Goal: Navigation & Orientation: Find specific page/section

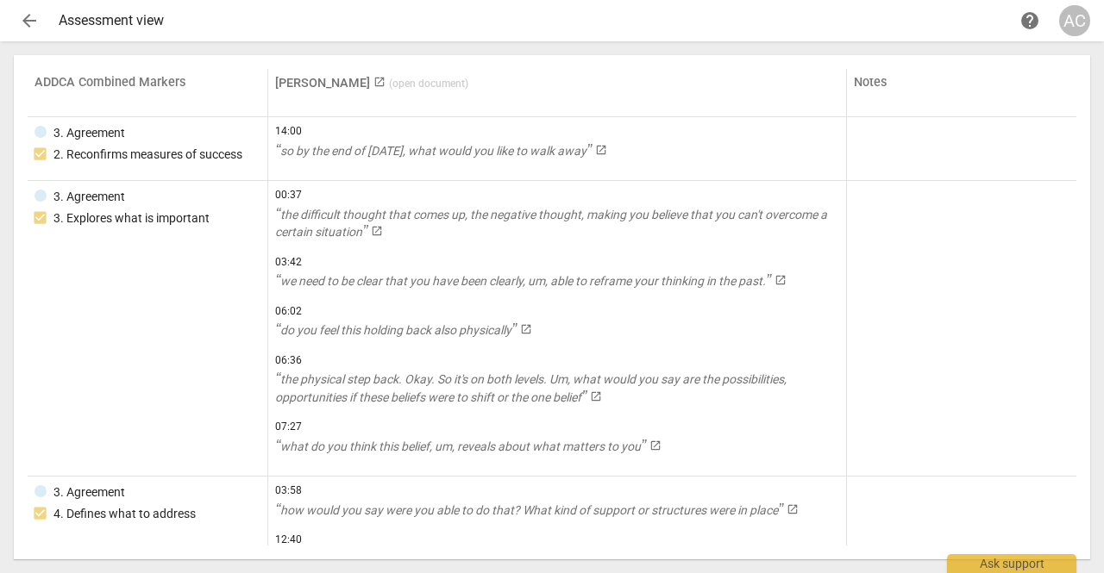
click at [34, 15] on span "arrow_back" at bounding box center [29, 20] width 21 height 21
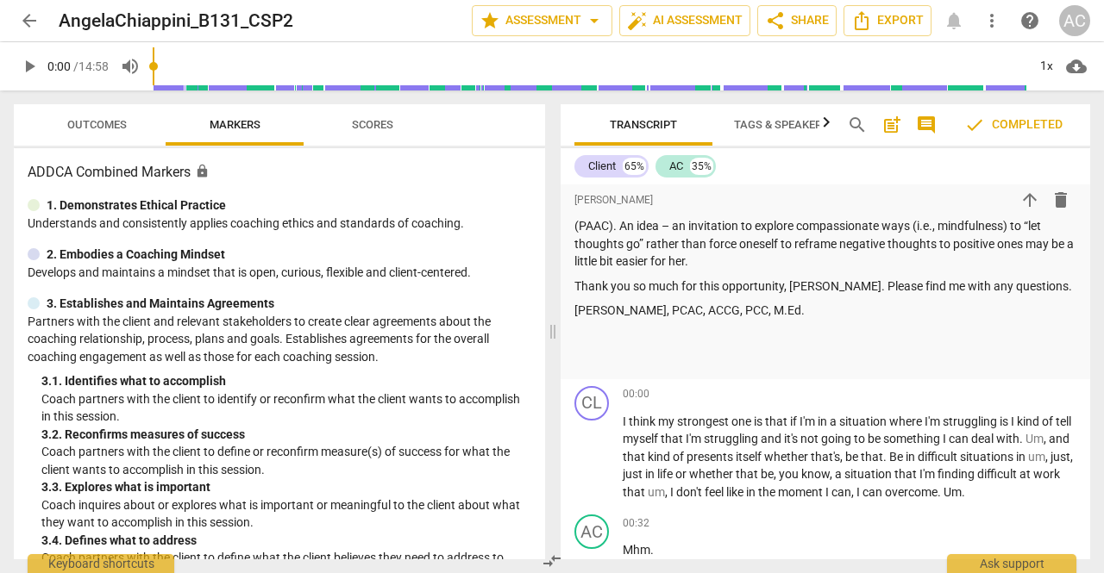
scroll to position [996, 0]
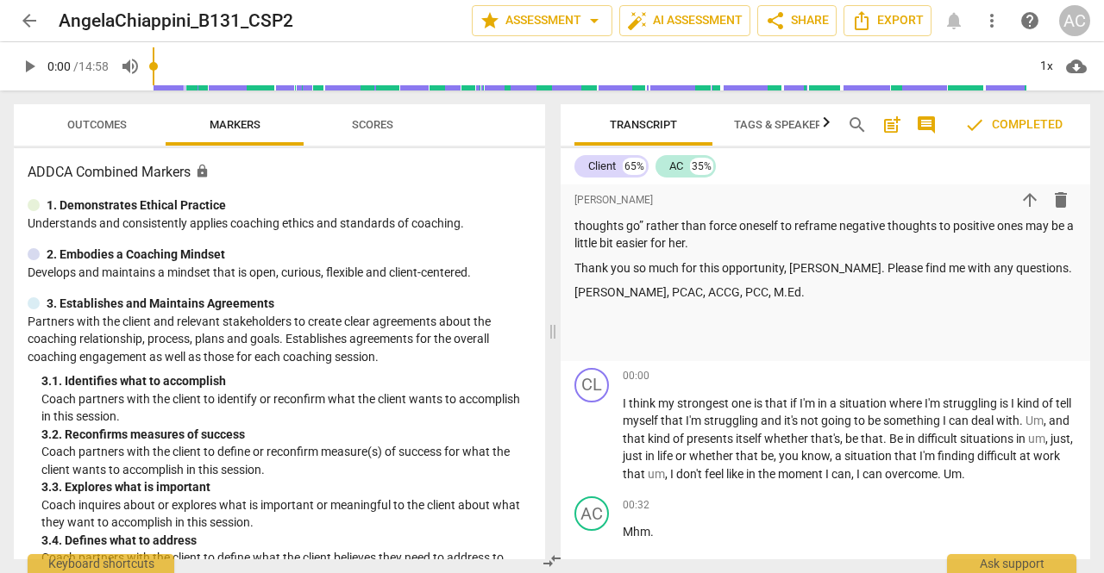
click at [378, 118] on span "Scores" at bounding box center [372, 124] width 41 height 13
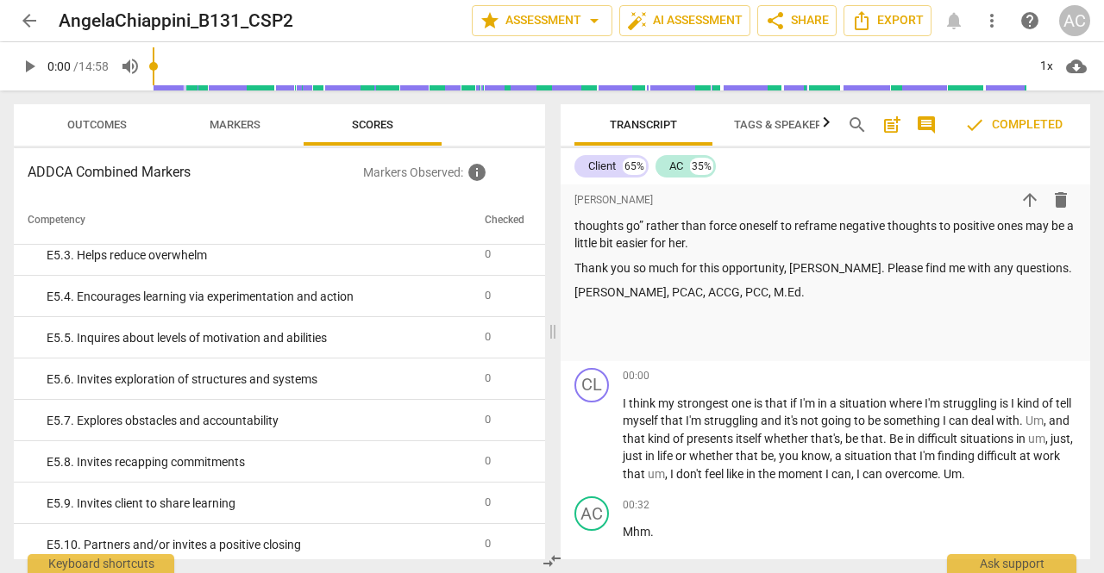
scroll to position [3543, 0]
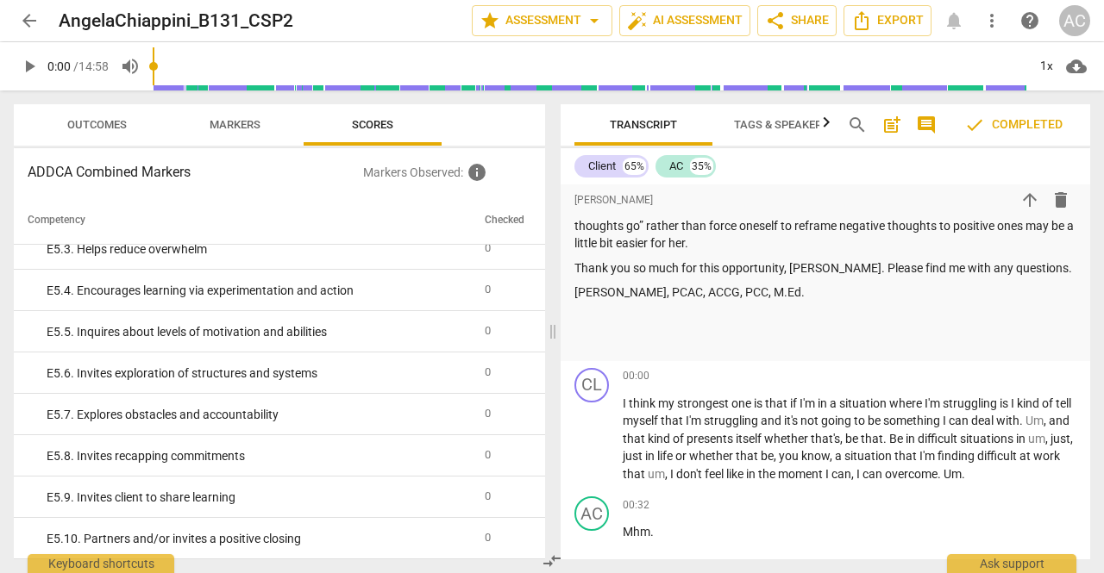
drag, startPoint x: 1090, startPoint y: 243, endPoint x: 1091, endPoint y: 172, distance: 71.6
click at [1091, 172] on div "Transcript Tags & Speakers Analytics New search post_add comment check Complete…" at bounding box center [828, 332] width 550 height 483
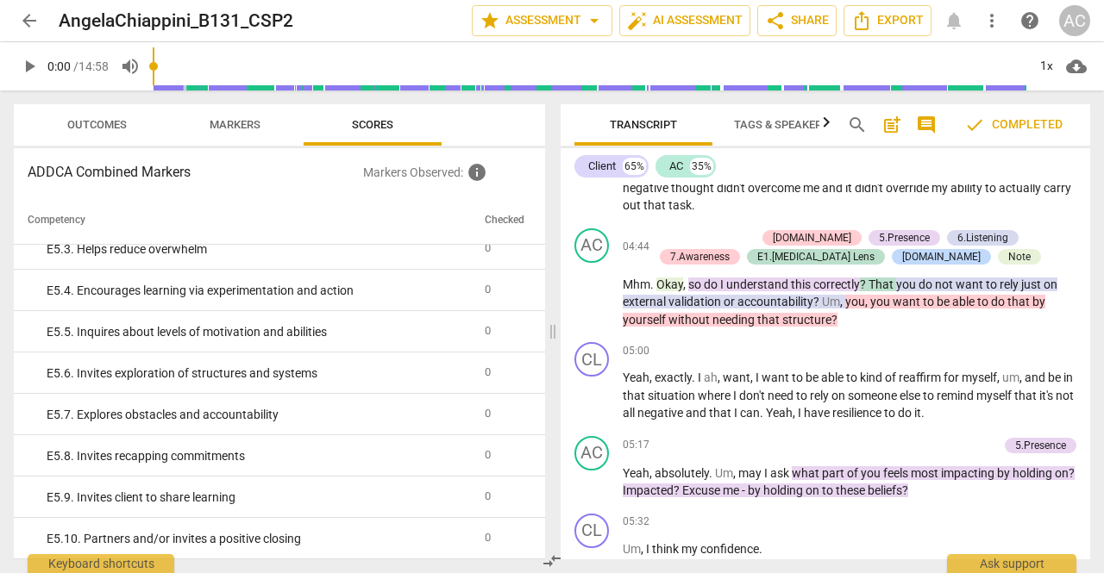
scroll to position [3076, 0]
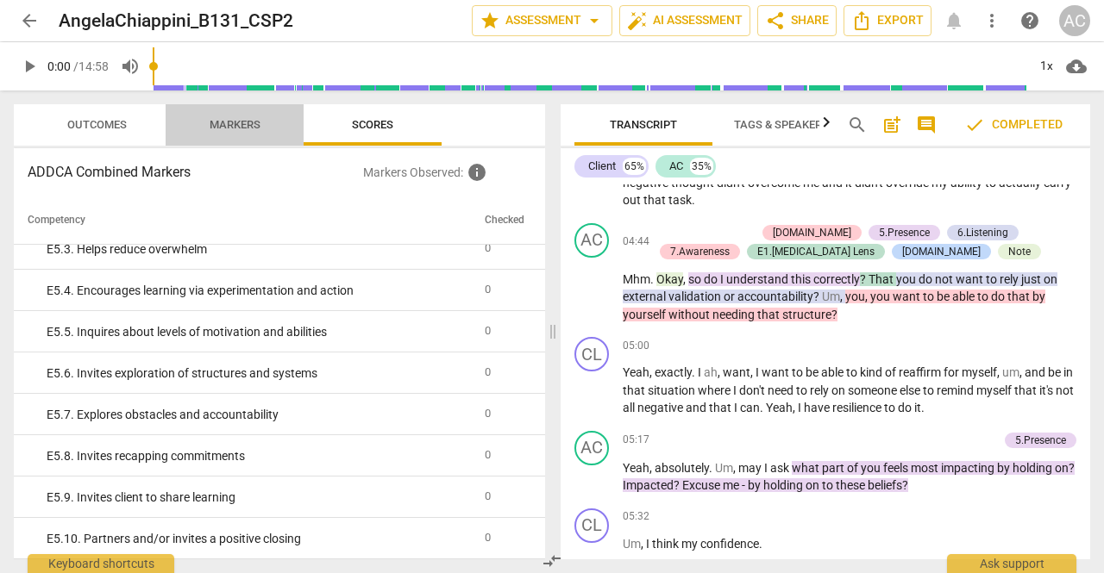
click at [253, 122] on span "Markers" at bounding box center [234, 124] width 51 height 13
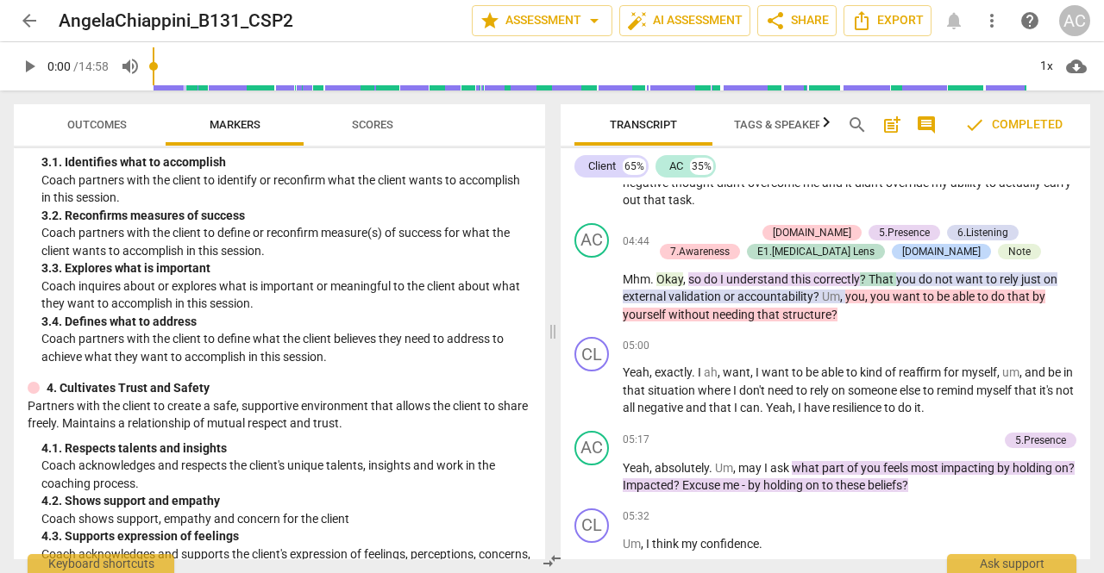
scroll to position [0, 0]
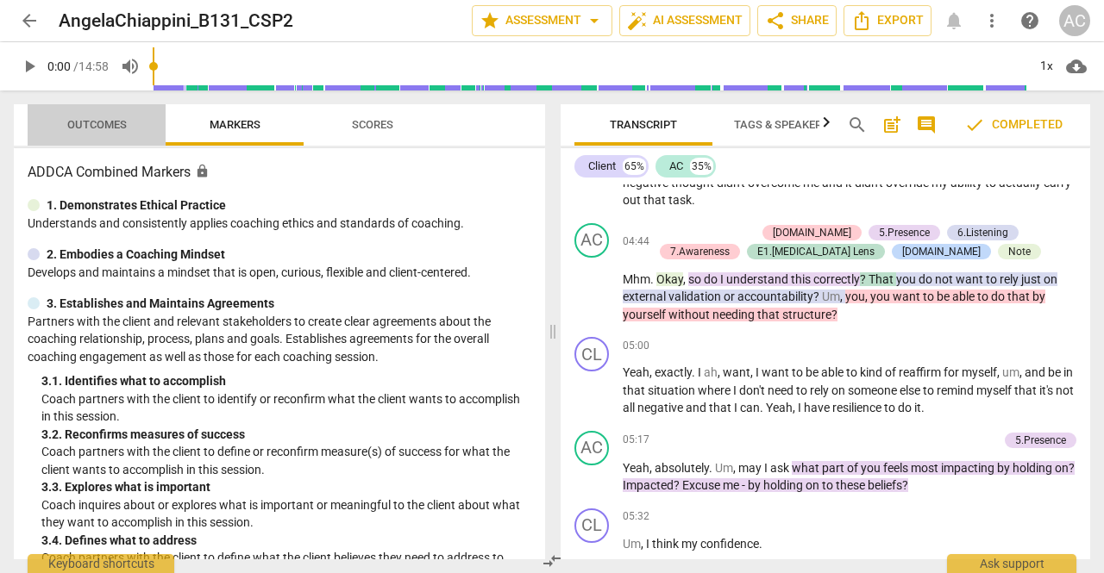
click at [108, 118] on span "Outcomes" at bounding box center [96, 124] width 59 height 13
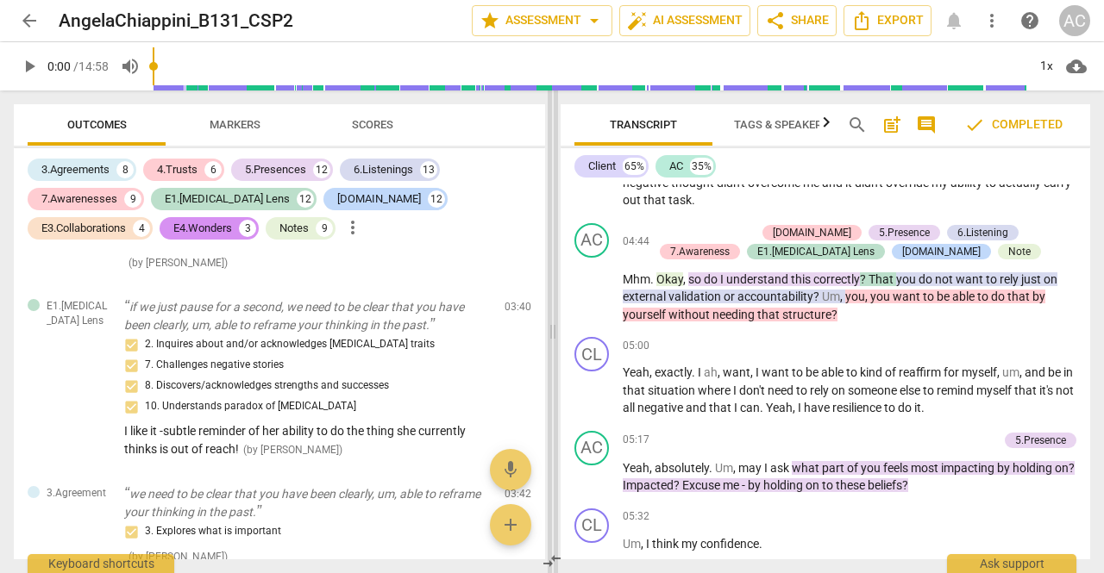
scroll to position [2628, 0]
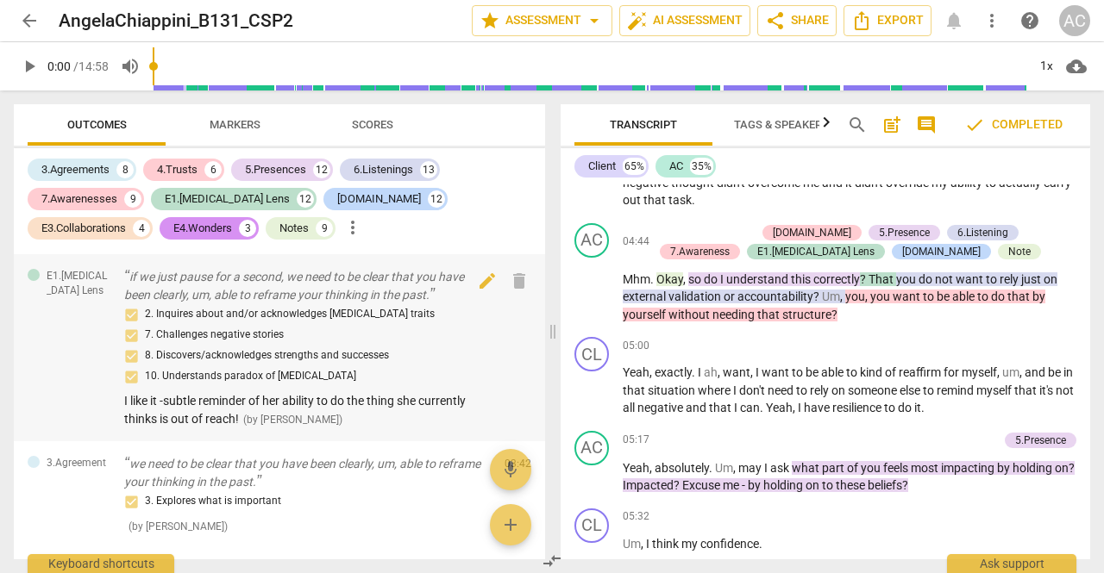
click at [15, 431] on div "E1.[MEDICAL_DATA] Lens if we just pause for a second, we need to be clear that …" at bounding box center [279, 347] width 531 height 187
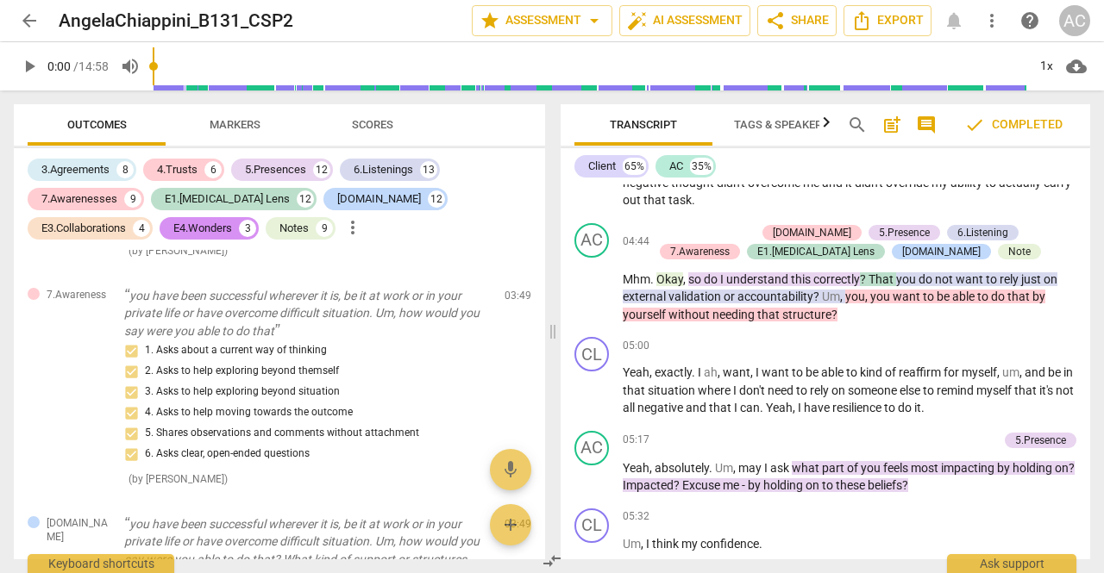
scroll to position [2905, 0]
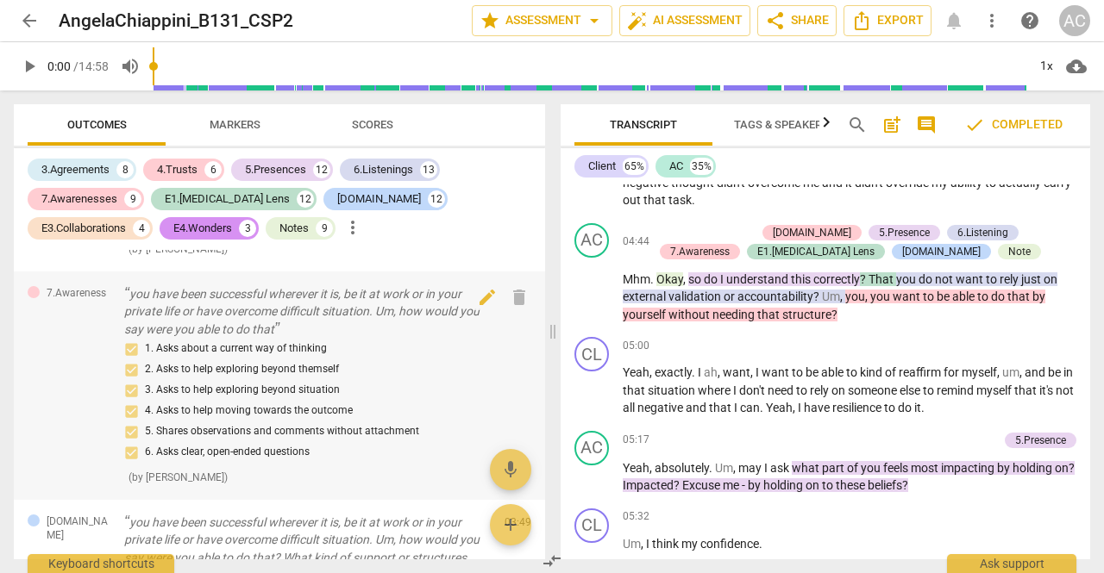
click at [44, 397] on div "7.Awareness you have been successful wherever it is, be it at work or in your p…" at bounding box center [279, 386] width 531 height 228
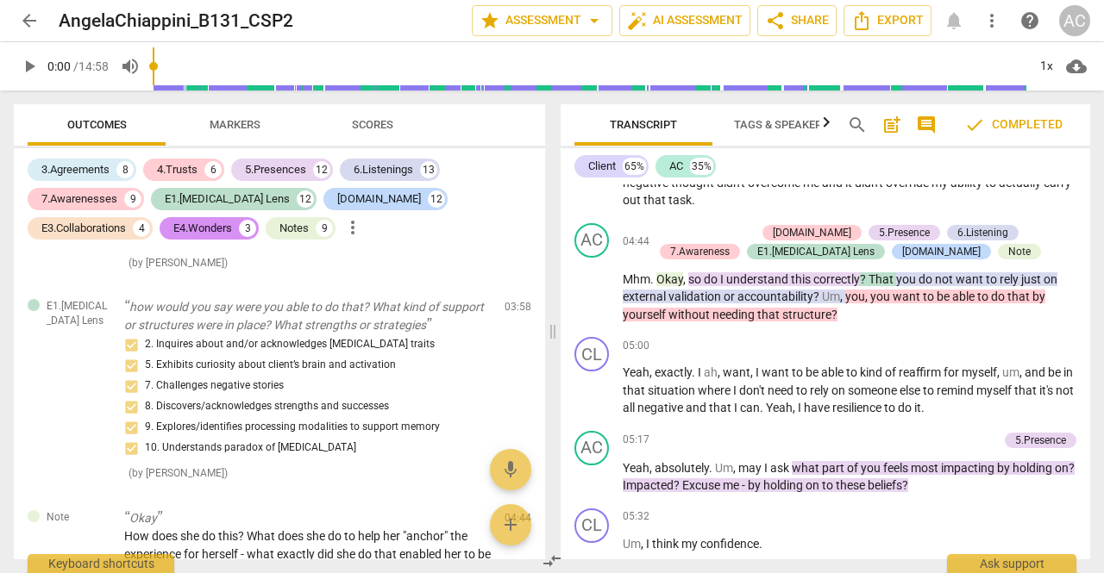
scroll to position [3495, 0]
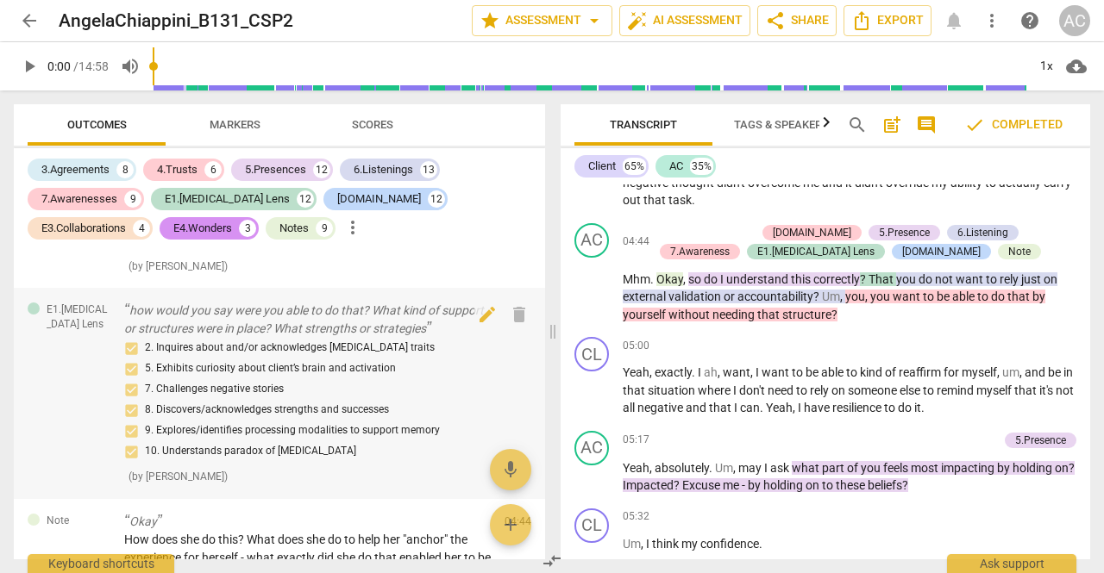
click at [64, 444] on div "E1.[MEDICAL_DATA] Lens how would you say were you able to do that? What kind of…" at bounding box center [279, 393] width 531 height 211
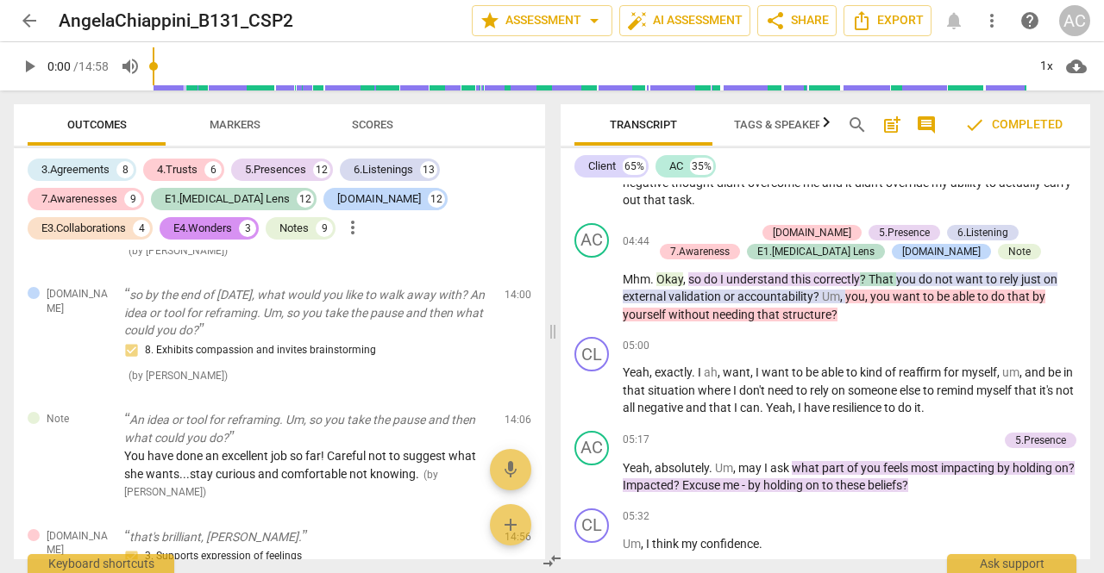
scroll to position [11420, 0]
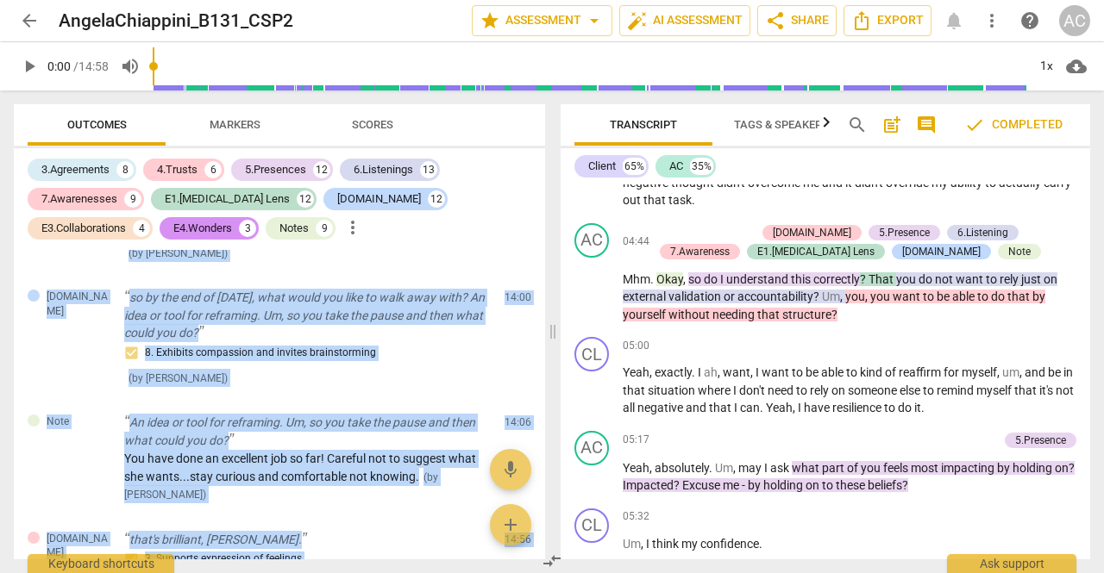
drag, startPoint x: 1090, startPoint y: 355, endPoint x: 1103, endPoint y: 56, distance: 299.4
click at [1103, 56] on div "arrow_back AngelaChiappini_B131_CSP2 edit star Assessment arrow_drop_down auto_…" at bounding box center [552, 286] width 1104 height 573
click at [393, 125] on span "Scores" at bounding box center [372, 125] width 83 height 23
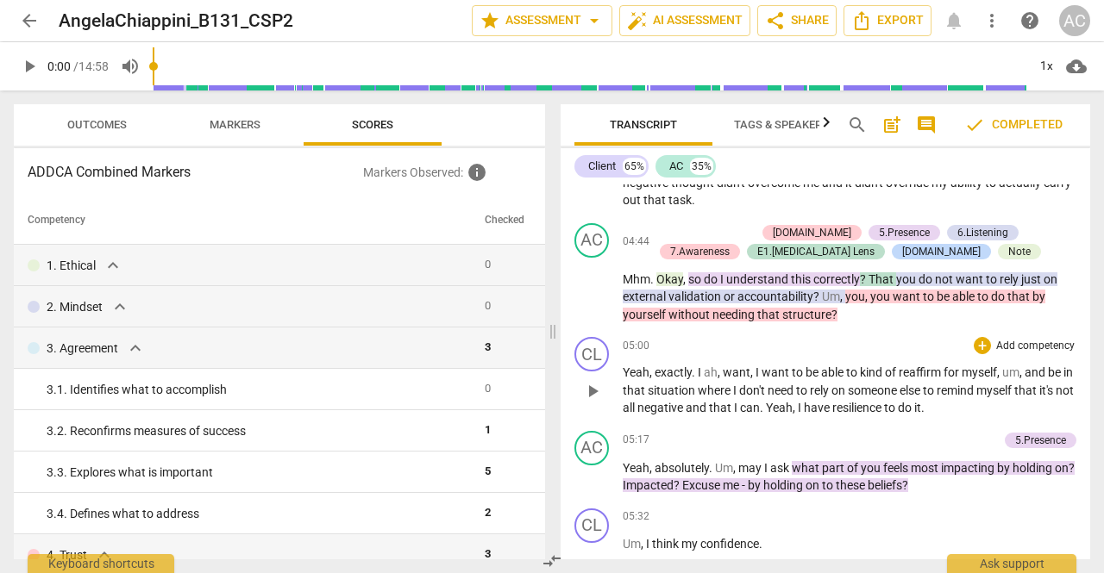
click at [736, 330] on div "CL play_arrow pause 05:00 + Add competency keyboard_arrow_right Yeah , exactly …" at bounding box center [824, 377] width 529 height 94
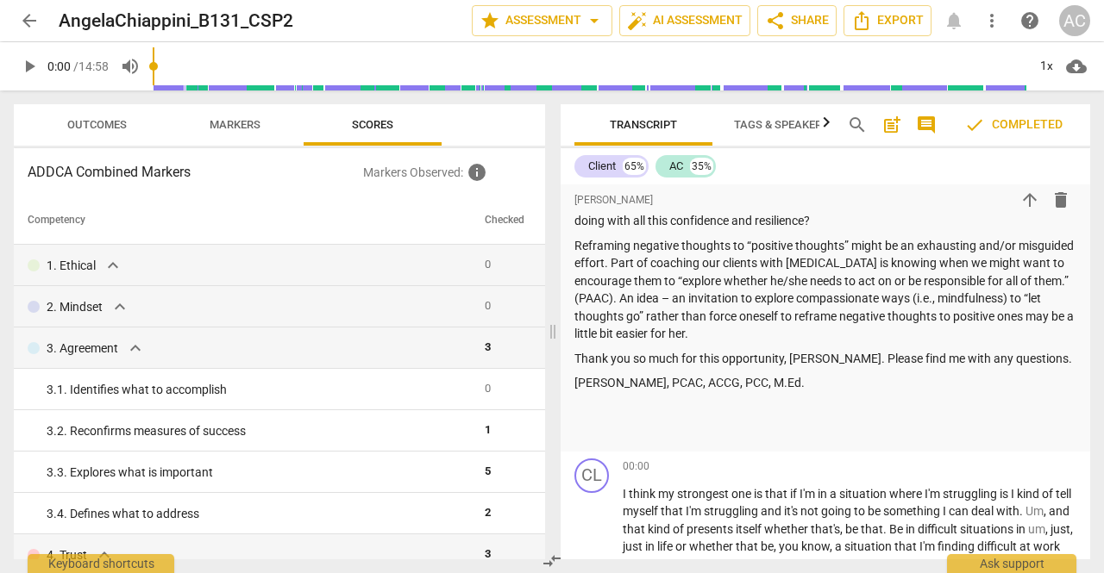
scroll to position [0, 0]
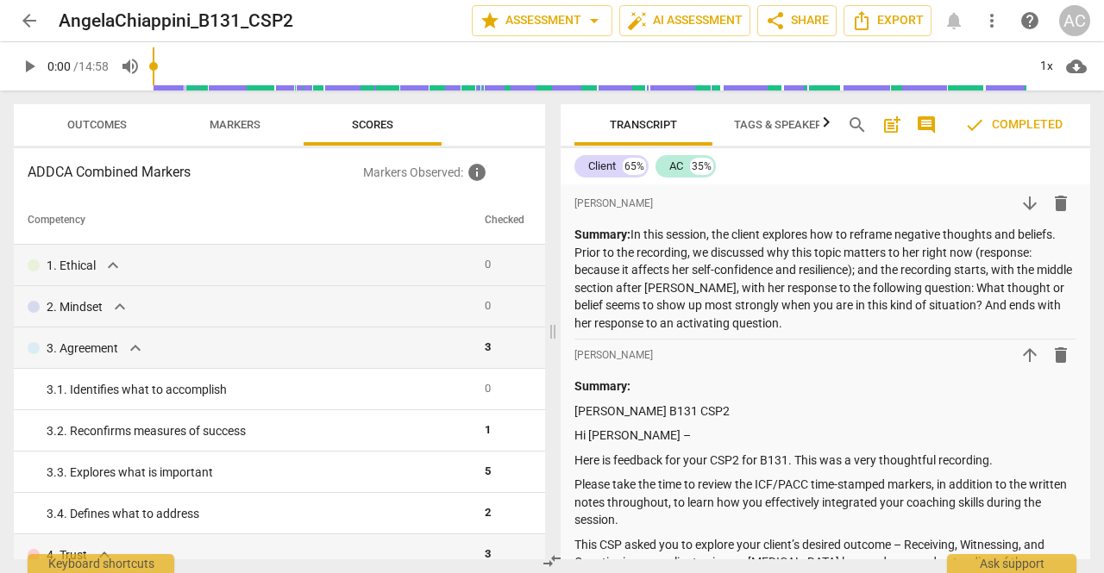
click at [37, 18] on span "arrow_back" at bounding box center [29, 20] width 21 height 21
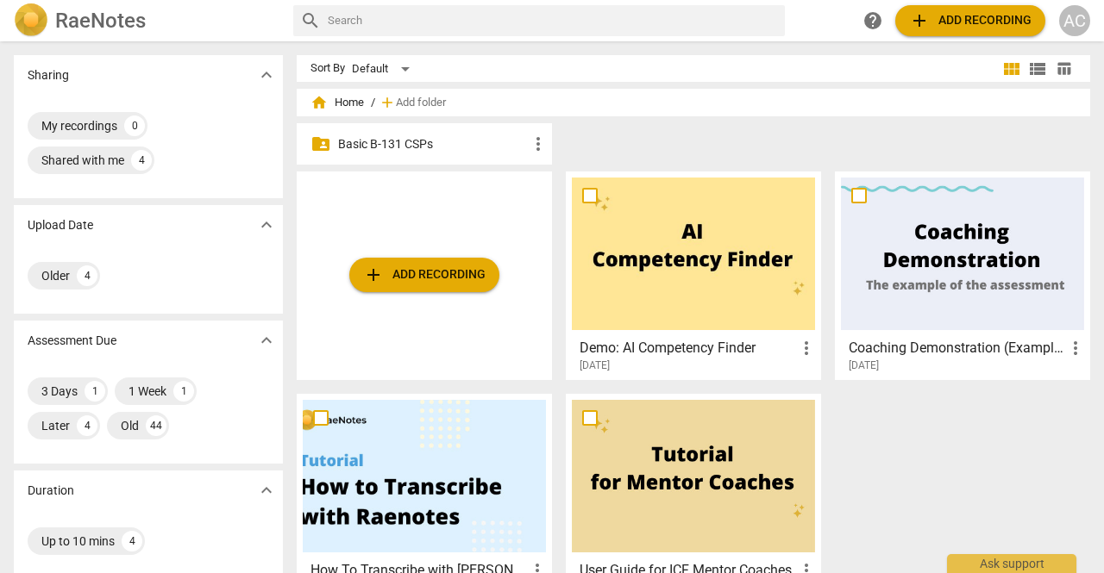
click at [408, 142] on p "Basic B-131 CSPs" at bounding box center [433, 144] width 190 height 18
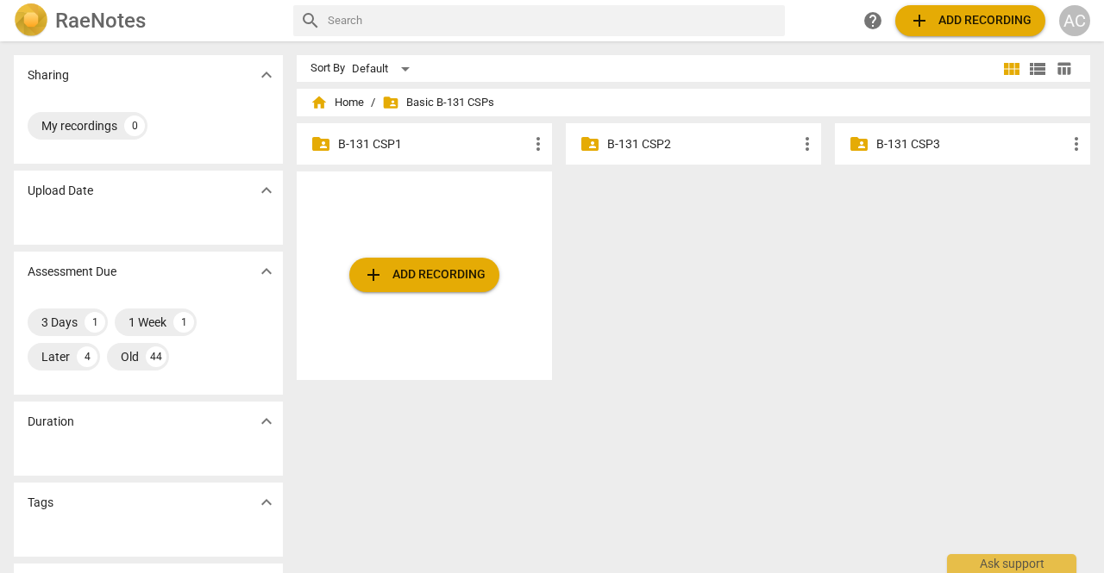
click at [649, 137] on p "B-131 CSP2" at bounding box center [702, 144] width 190 height 18
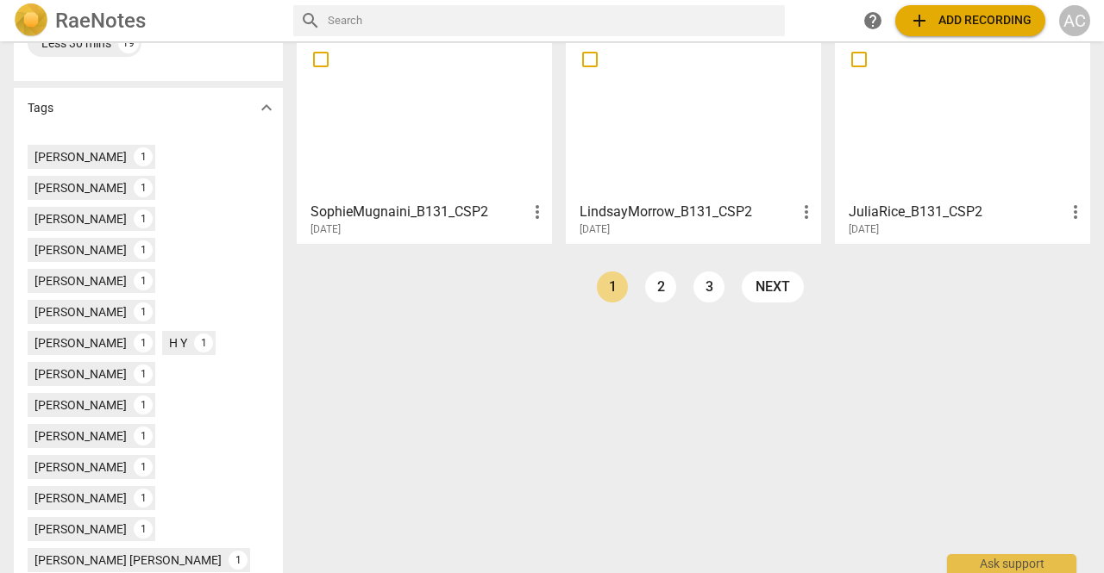
scroll to position [536, 0]
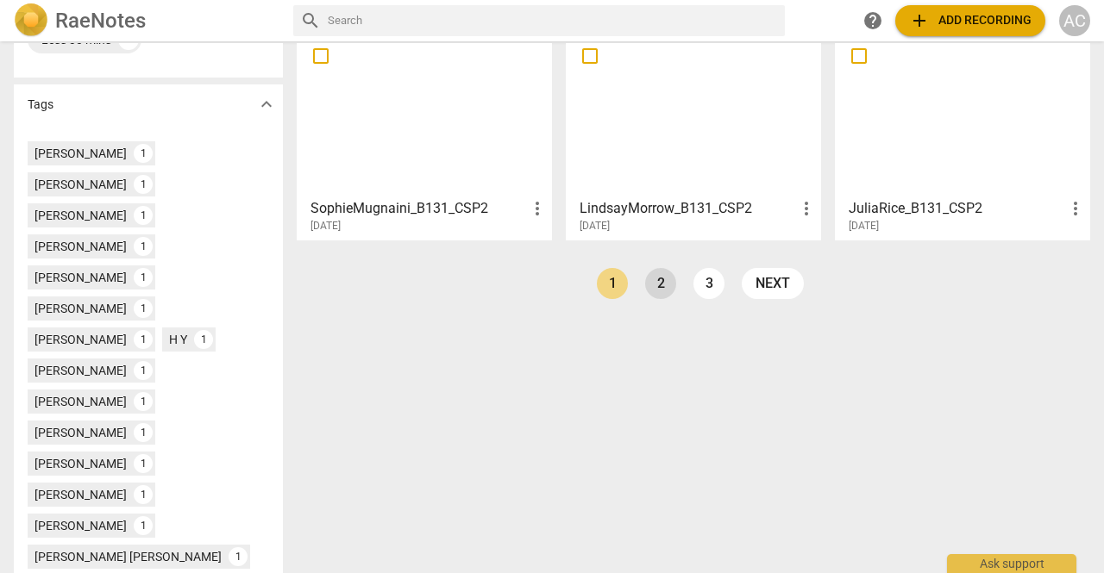
click at [662, 285] on link "2" at bounding box center [660, 283] width 31 height 31
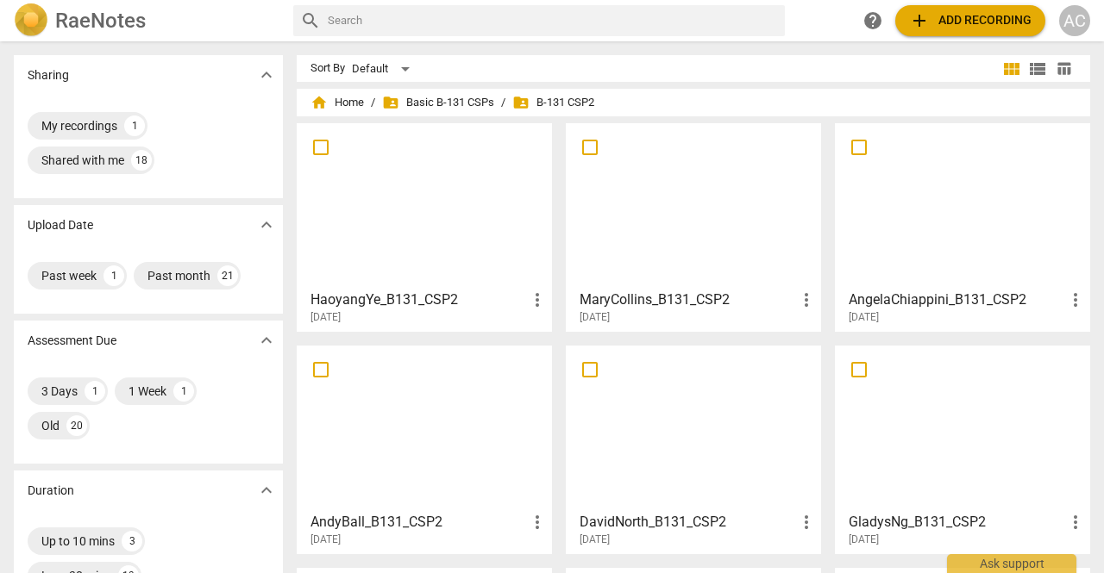
click at [966, 204] on div at bounding box center [962, 205] width 243 height 153
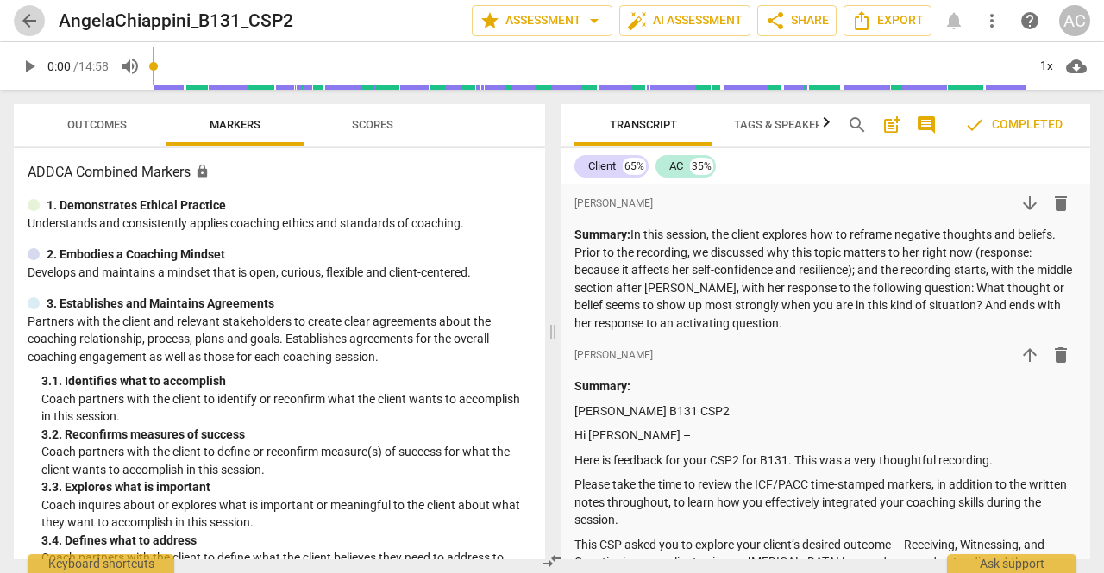
click at [30, 17] on span "arrow_back" at bounding box center [29, 20] width 21 height 21
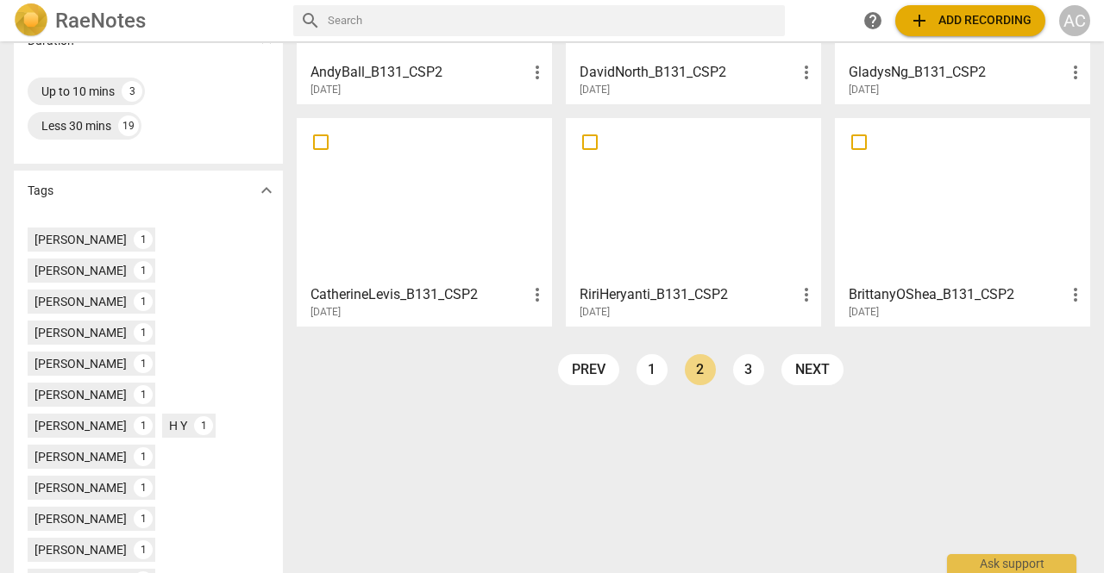
scroll to position [473, 0]
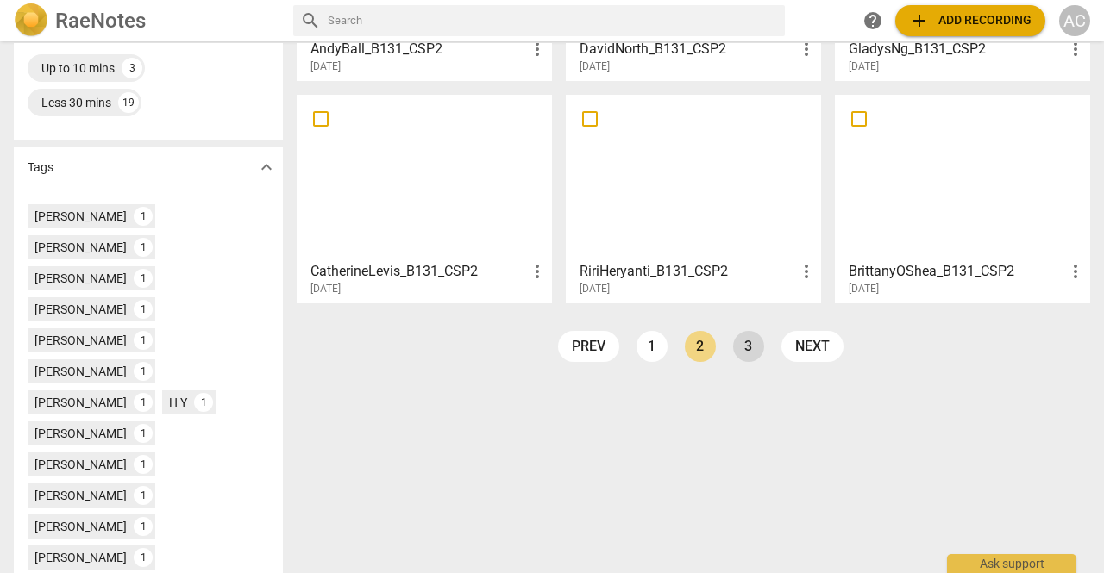
click at [752, 353] on link "3" at bounding box center [748, 346] width 31 height 31
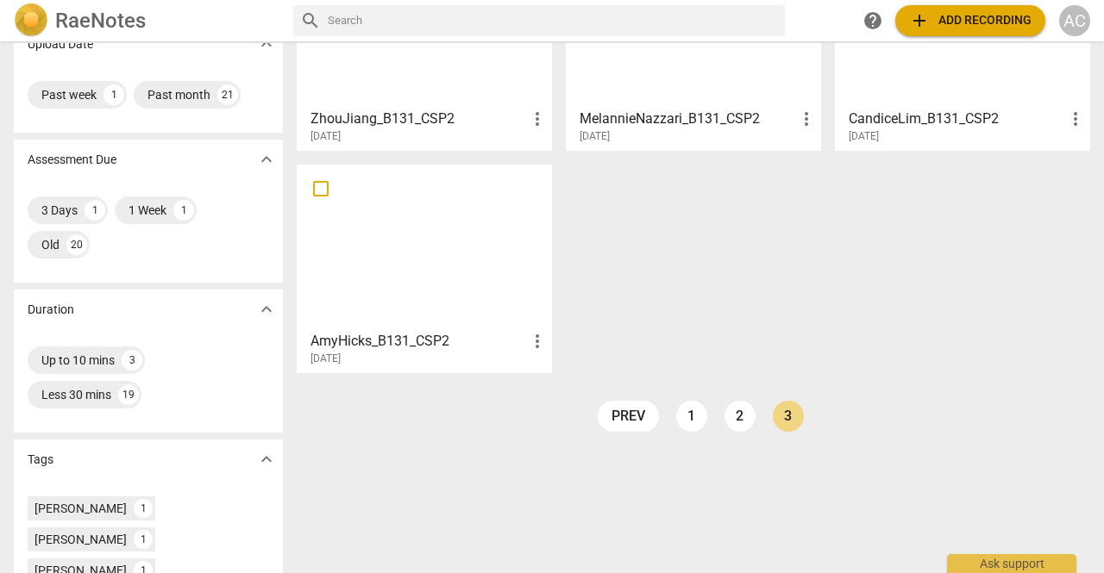
scroll to position [204, 0]
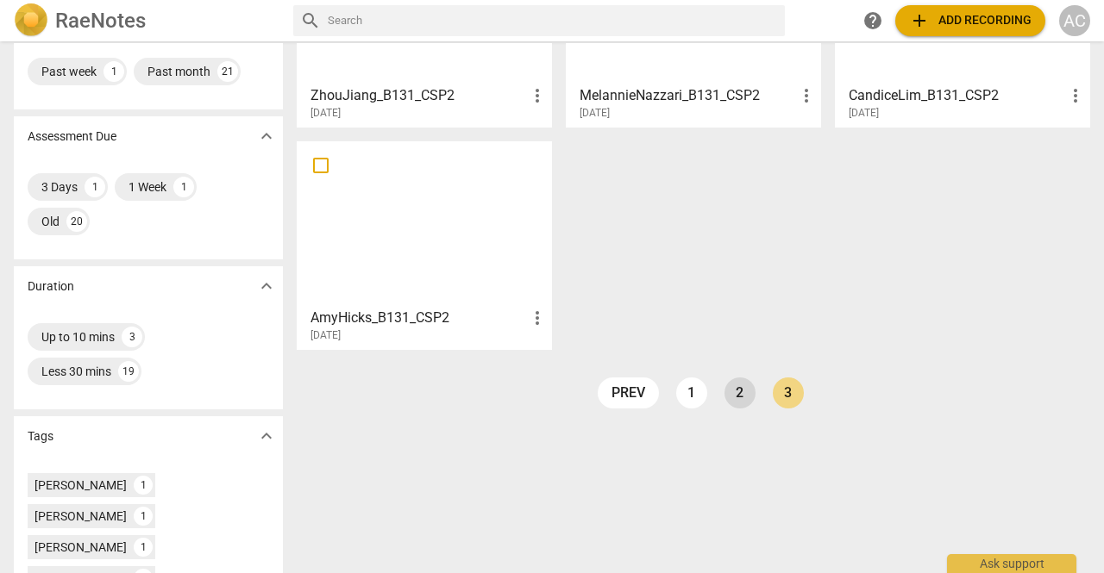
click at [734, 401] on link "2" at bounding box center [739, 393] width 31 height 31
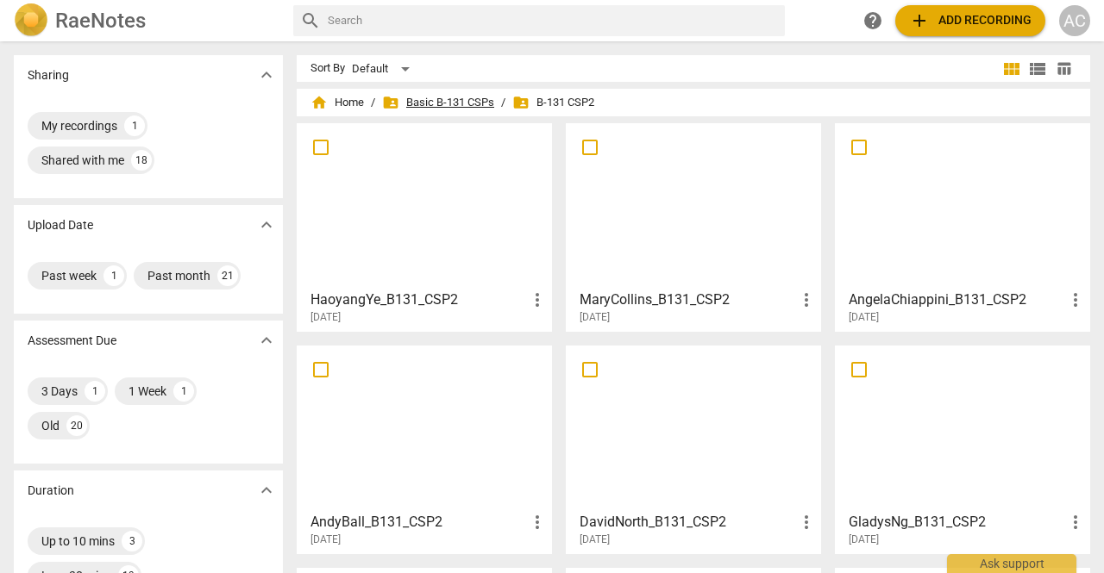
click at [448, 103] on span "folder_shared Basic B-131 CSPs" at bounding box center [438, 102] width 112 height 17
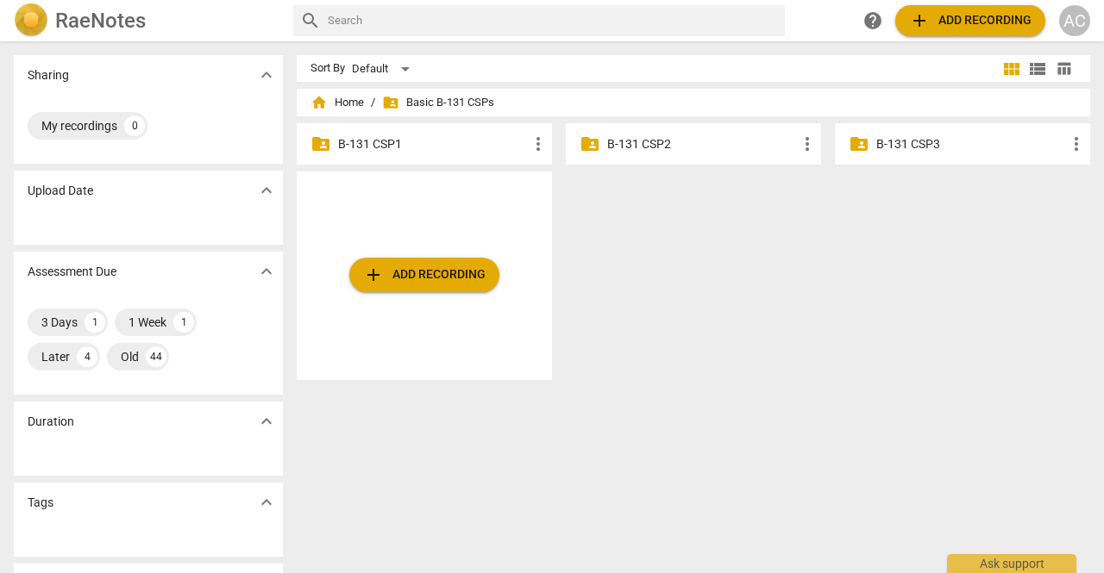
click at [876, 149] on p "B-131 CSP3" at bounding box center [971, 144] width 190 height 18
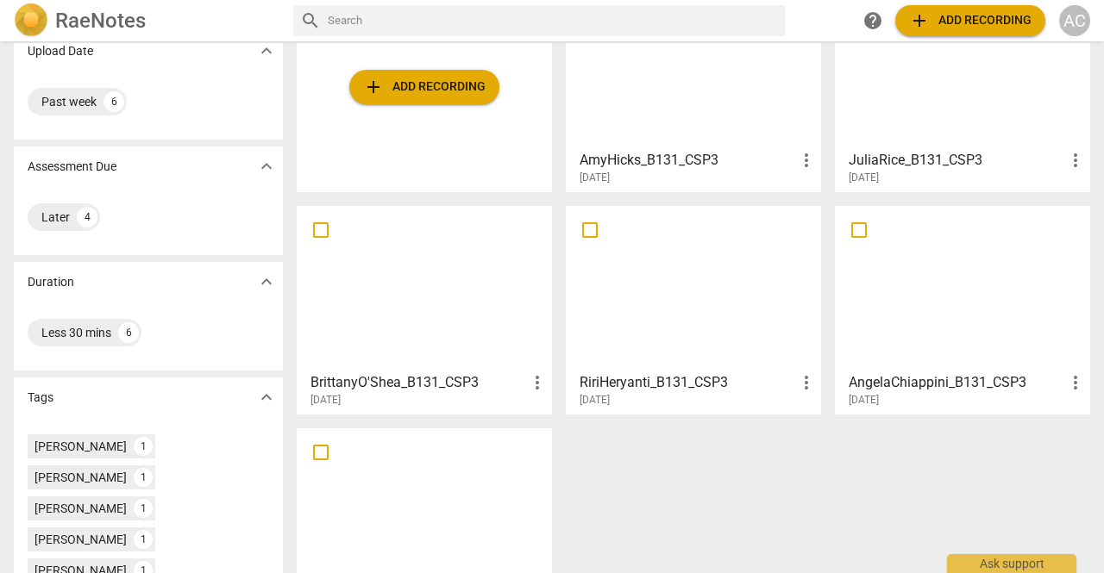
scroll to position [142, 0]
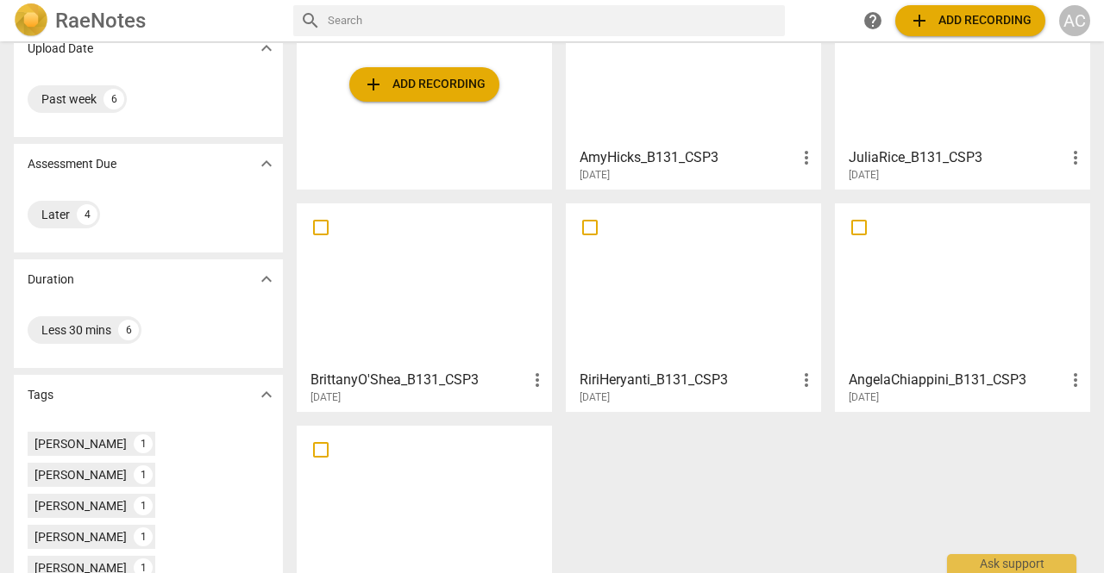
click at [363, 493] on div at bounding box center [424, 508] width 243 height 153
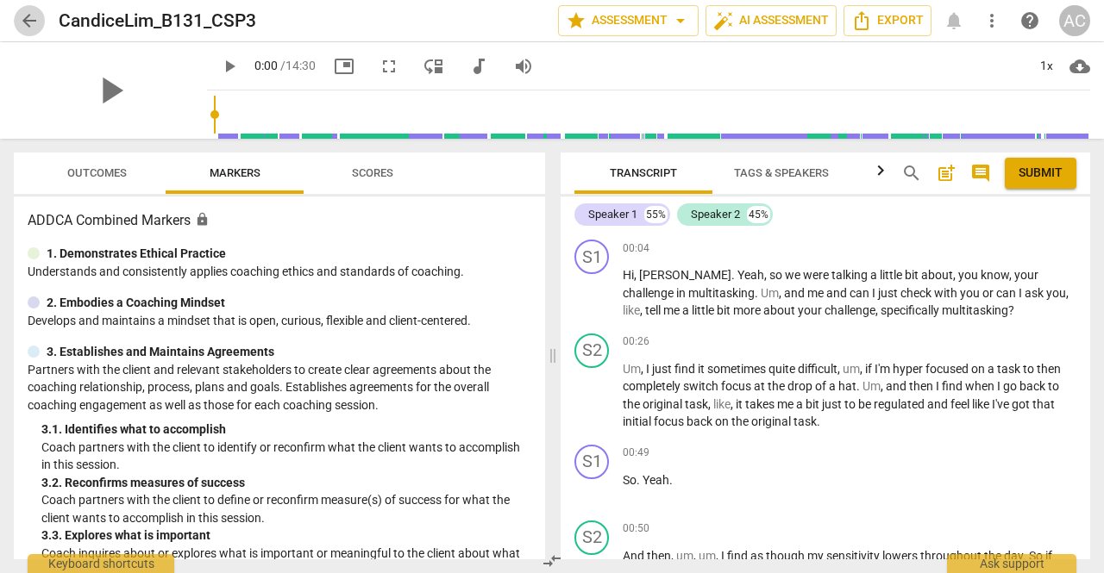
click at [33, 18] on span "arrow_back" at bounding box center [29, 20] width 21 height 21
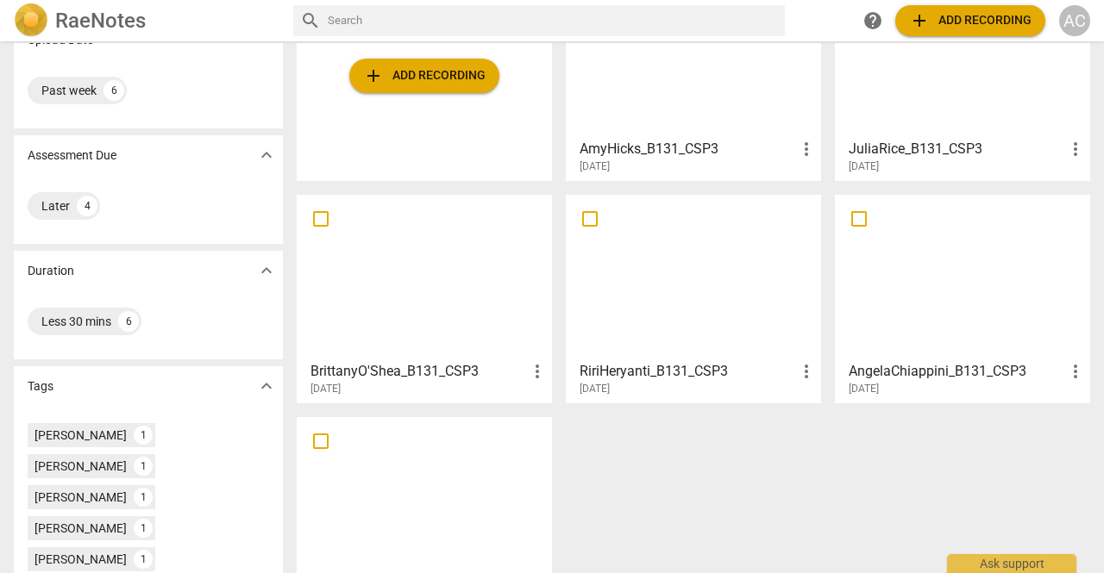
scroll to position [233, 0]
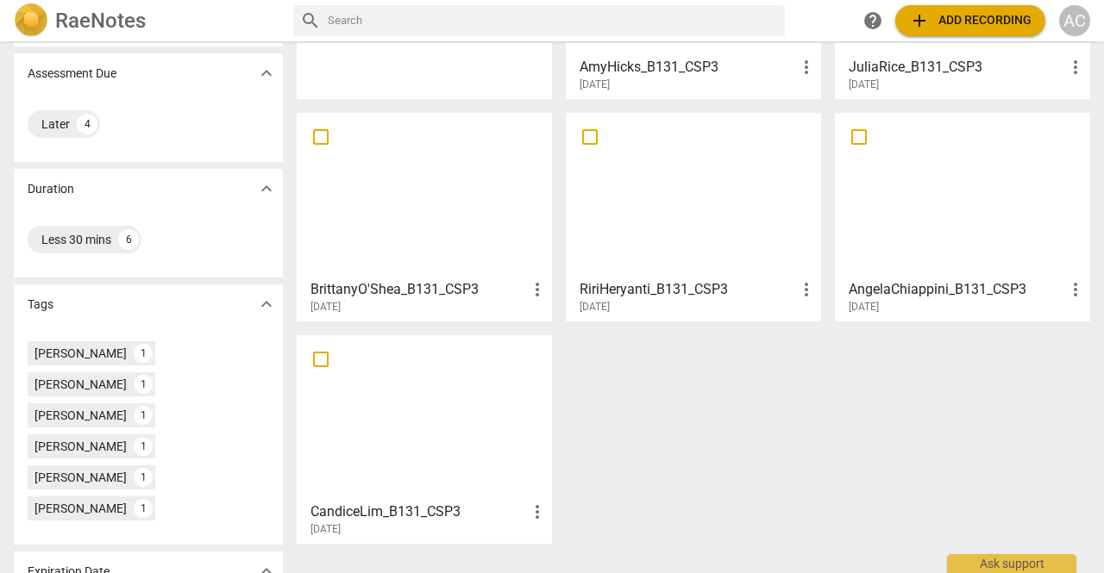
click at [959, 231] on div at bounding box center [962, 195] width 243 height 153
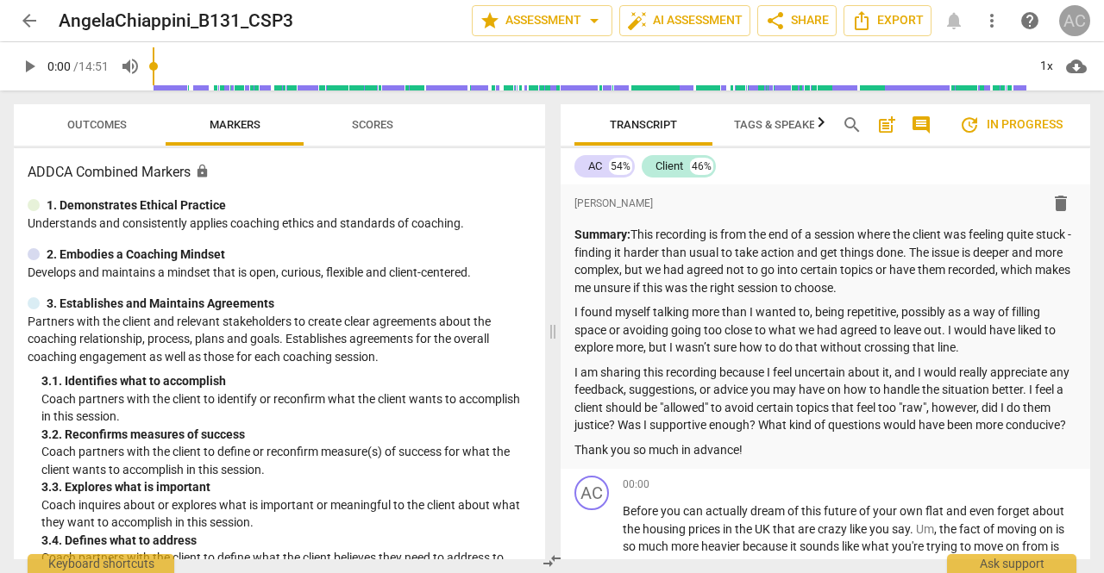
click at [1072, 21] on div "AC" at bounding box center [1074, 20] width 31 height 31
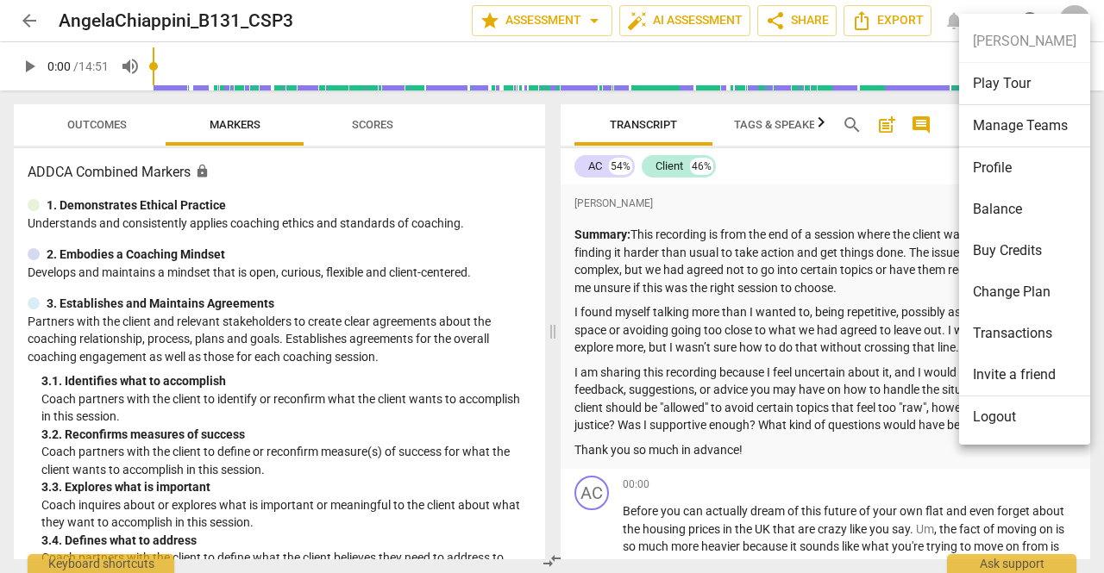
click at [1017, 408] on li "Logout" at bounding box center [1024, 417] width 131 height 41
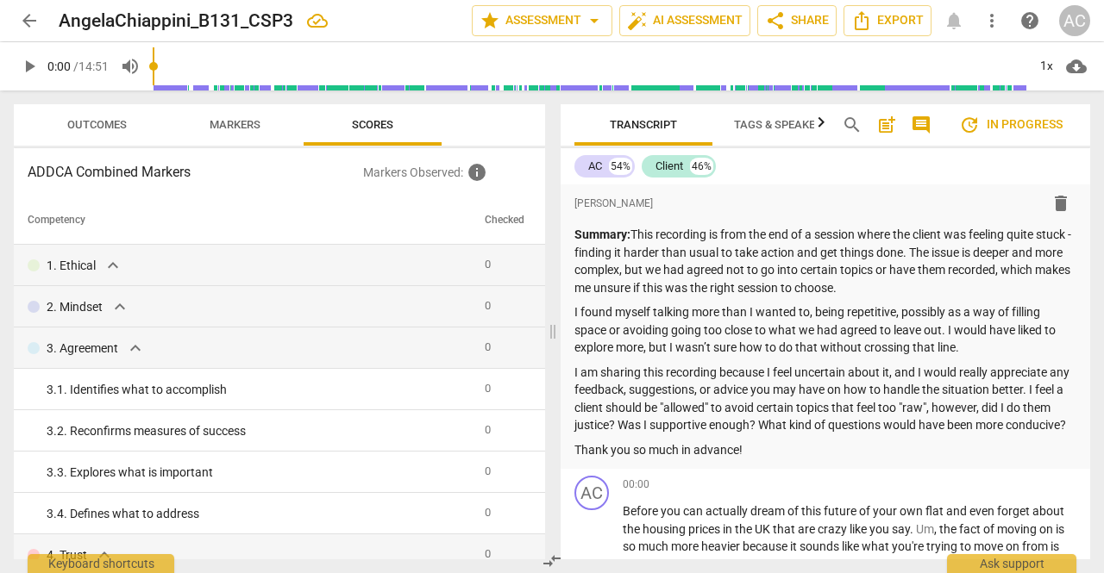
click at [1076, 28] on div "AC" at bounding box center [1074, 20] width 31 height 31
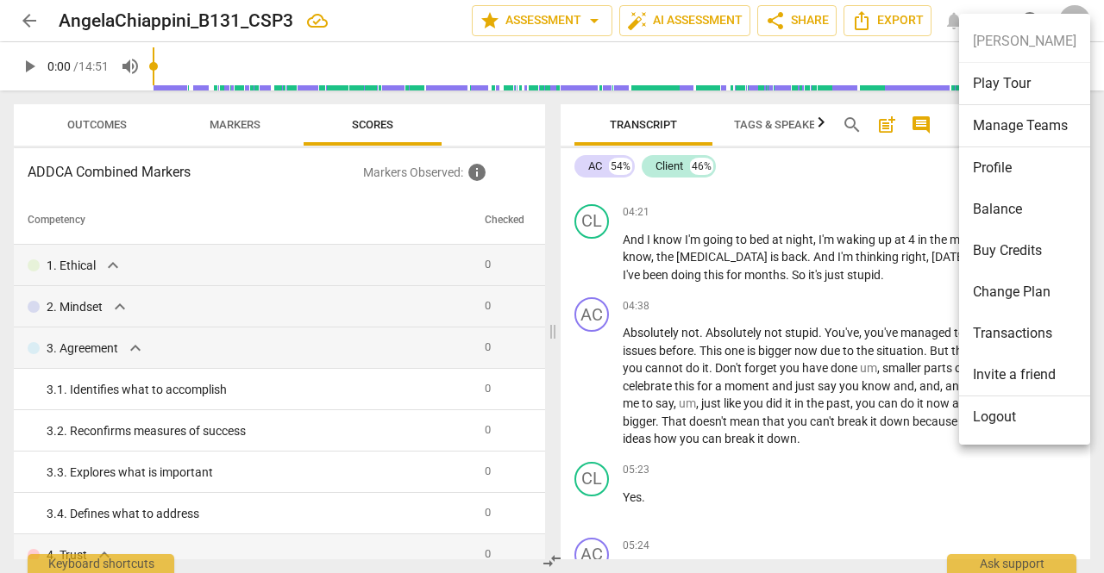
click at [967, 408] on li "Logout" at bounding box center [1024, 417] width 131 height 41
